Goal: Transaction & Acquisition: Purchase product/service

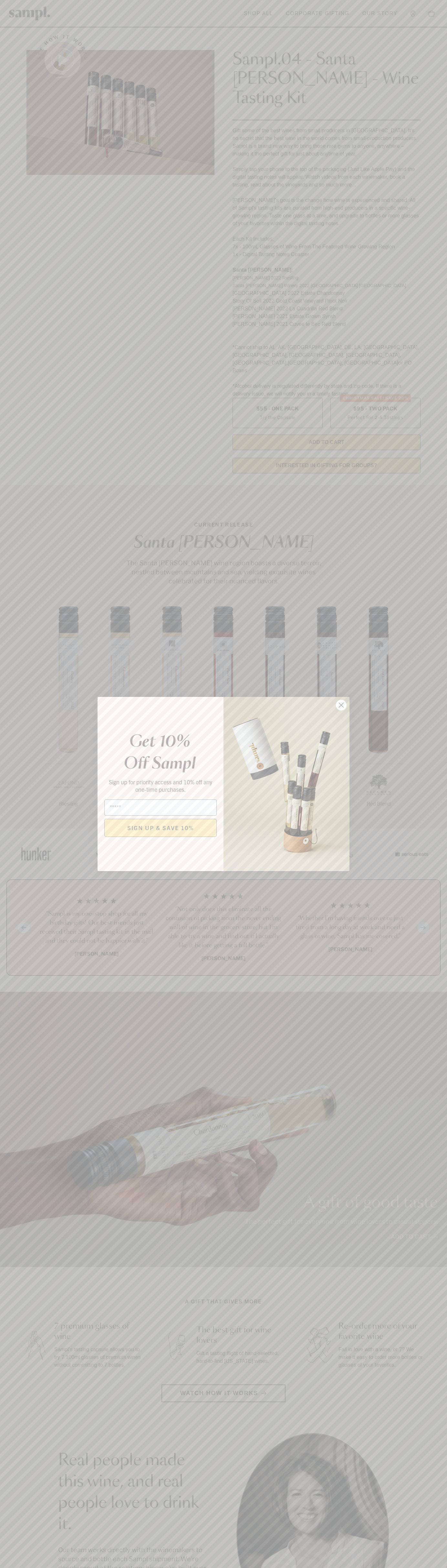
click at [341, 705] on icon "Close dialog" at bounding box center [341, 705] width 4 height 4
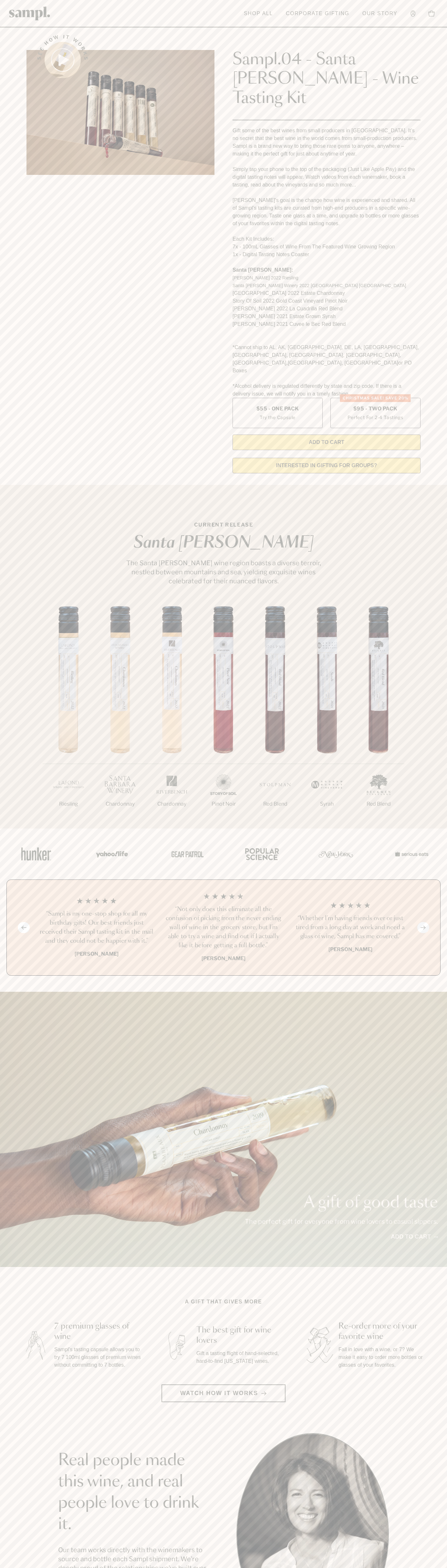
click at [149, 13] on header "Toggle navigation menu Shop All Corporate Gifting Our Story Account Story Shop …" at bounding box center [223, 13] width 447 height 28
click at [442, 1527] on section "Real people made this wine, and real people love to drink it. Our team works di…" at bounding box center [223, 1533] width 447 height 202
click at [268, 1567] on html "Skip to main content Toggle navigation menu Shop All Corporate Gifting Our Stor…" at bounding box center [223, 1304] width 447 height 2609
click at [18, 1198] on div "A gift of good taste The perfect gift for everyone from wine lovers to casual s…" at bounding box center [223, 1129] width 447 height 275
click at [375, 398] on label "Christmas SALE! Save 20% $95 - Two Pack Perfect For 2-4 Tastings" at bounding box center [375, 413] width 90 height 30
